Goal: Task Accomplishment & Management: Use online tool/utility

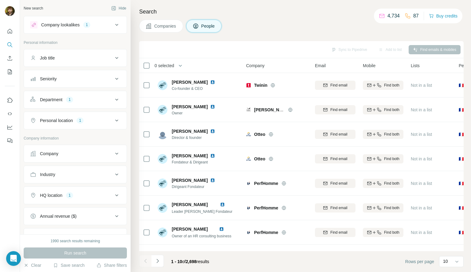
click at [93, 22] on div "Company lookalikes 1" at bounding box center [71, 24] width 83 height 7
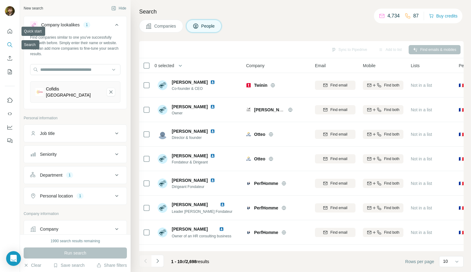
click at [9, 32] on icon "Quick start" at bounding box center [10, 31] width 6 height 6
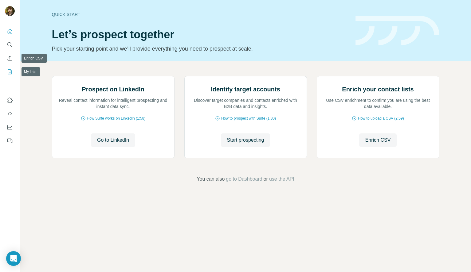
click at [8, 71] on icon "My lists" at bounding box center [10, 71] width 4 height 5
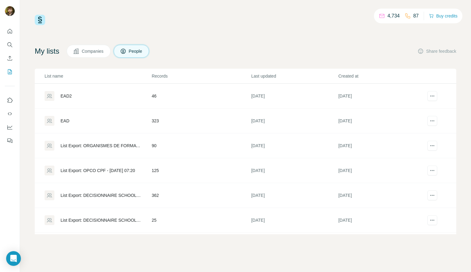
click at [77, 97] on div "EAD2" at bounding box center [98, 96] width 107 height 10
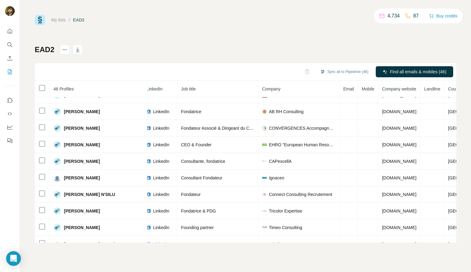
scroll to position [0, 43]
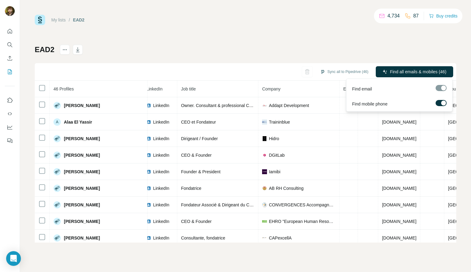
click at [440, 103] on label at bounding box center [441, 103] width 11 height 6
click at [420, 75] on button "Find all emails (46)" at bounding box center [425, 71] width 57 height 11
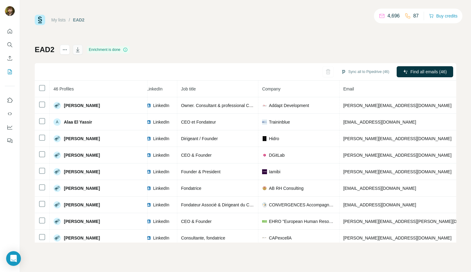
click at [78, 50] on icon "button" at bounding box center [77, 50] width 3 height 2
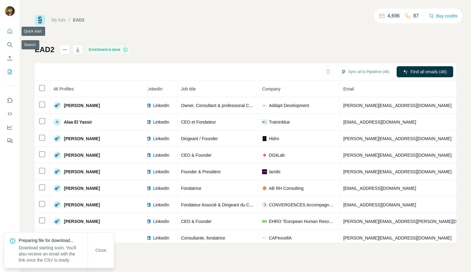
click at [9, 31] on icon "Quick start" at bounding box center [10, 31] width 6 height 6
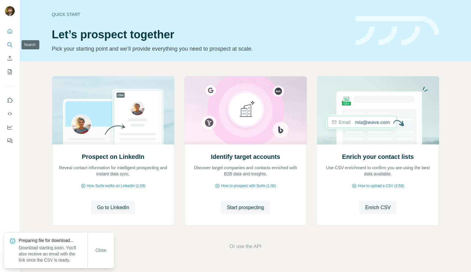
click at [9, 44] on icon "Search" at bounding box center [10, 45] width 6 height 6
